Goal: Information Seeking & Learning: Learn about a topic

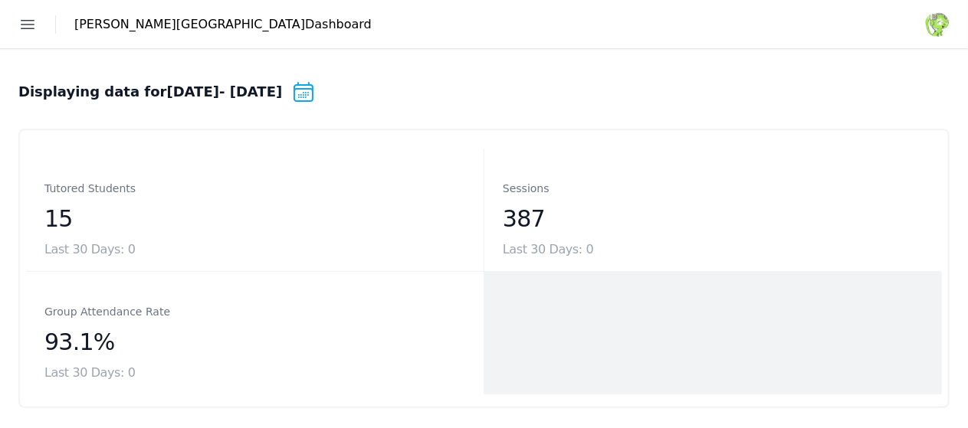
click at [0, 0] on link "Students" at bounding box center [0, 0] width 0 height 0
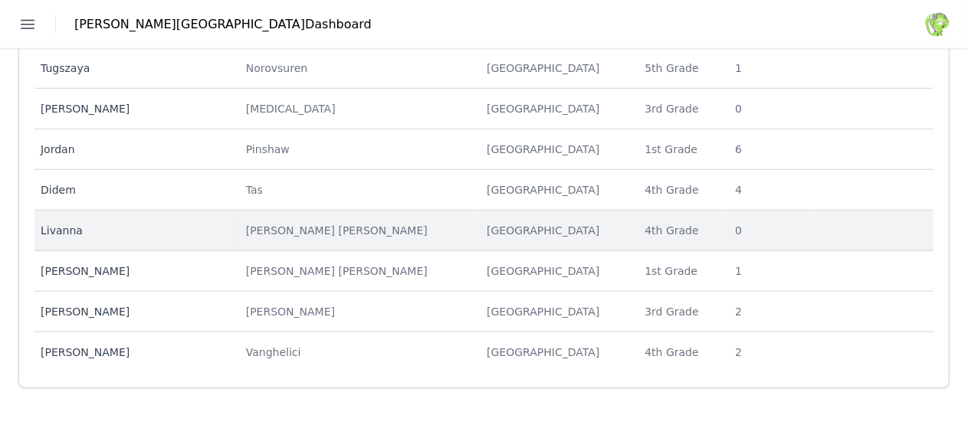
scroll to position [563, 0]
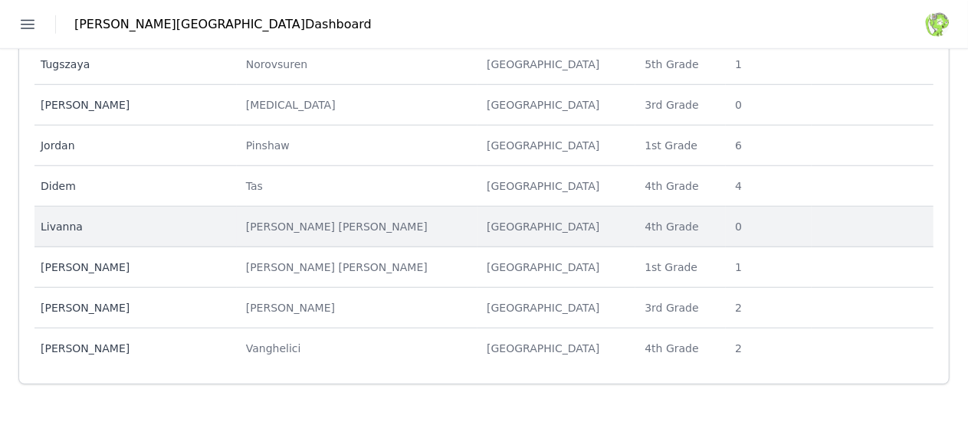
click at [228, 222] on div "Livanna" at bounding box center [134, 226] width 187 height 15
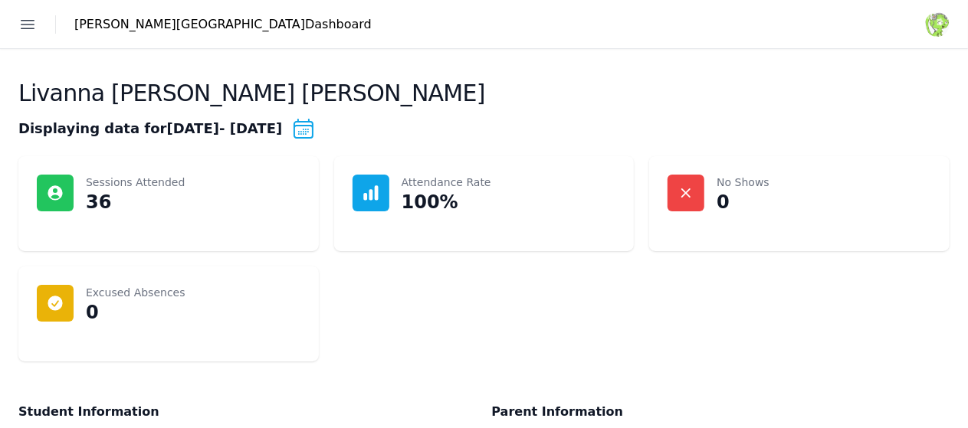
click at [0, 0] on link "Students" at bounding box center [0, 0] width 0 height 0
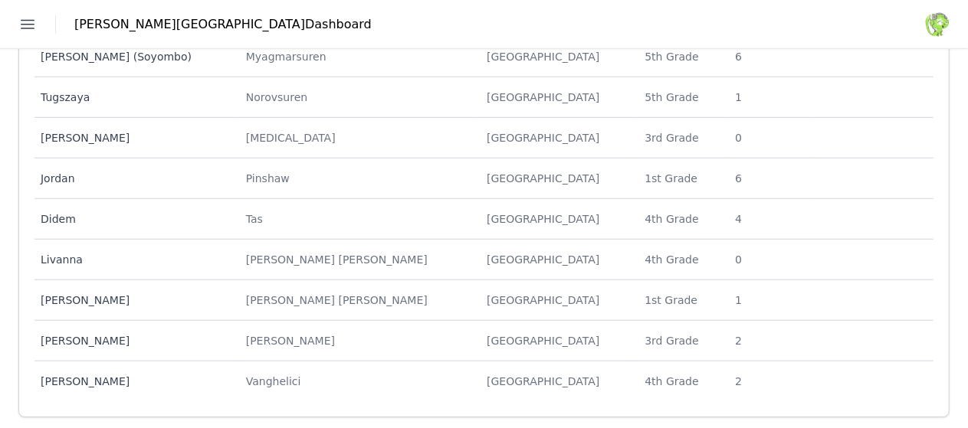
scroll to position [539, 0]
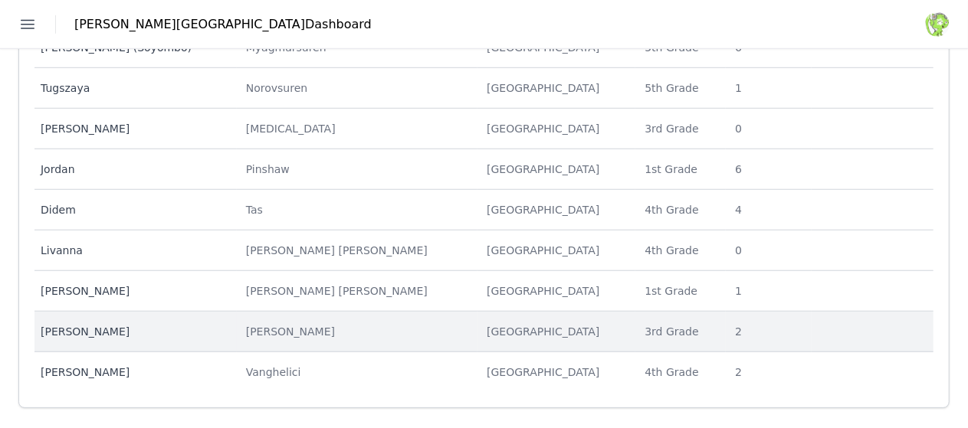
click at [384, 335] on td "Last Name [PERSON_NAME]" at bounding box center [357, 332] width 241 height 41
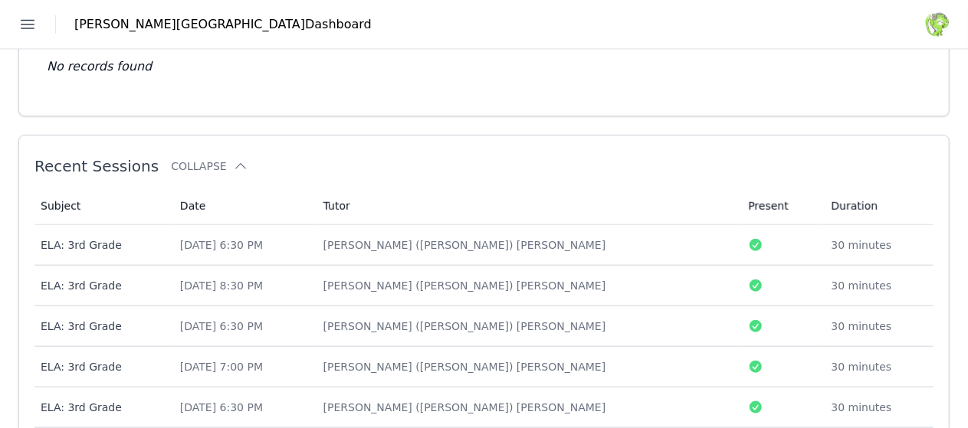
scroll to position [690, 0]
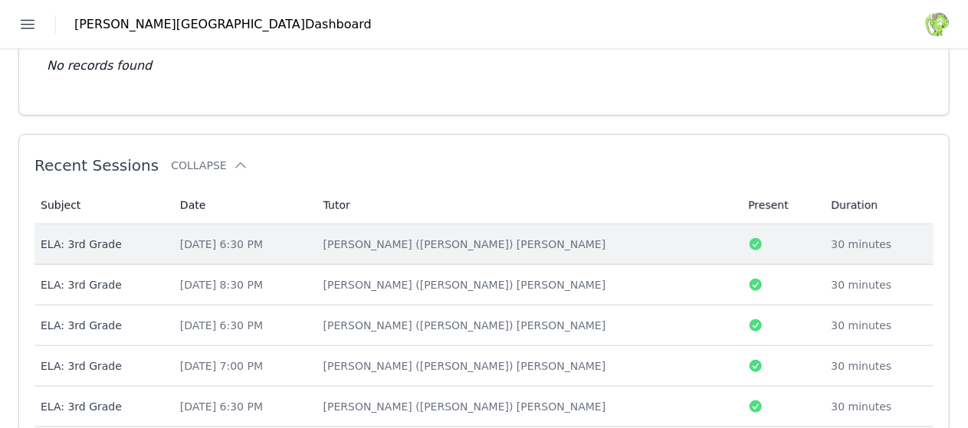
click at [685, 237] on div "[PERSON_NAME] ([PERSON_NAME]) [PERSON_NAME]" at bounding box center [526, 244] width 407 height 15
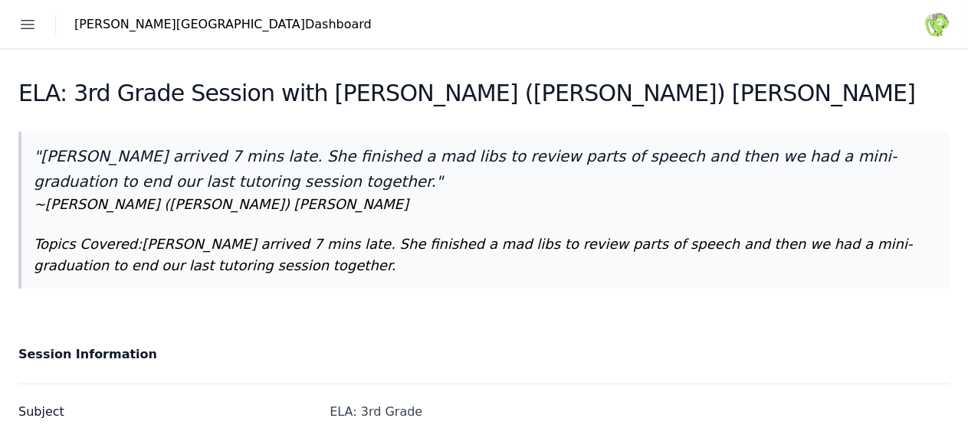
scroll to position [1, 0]
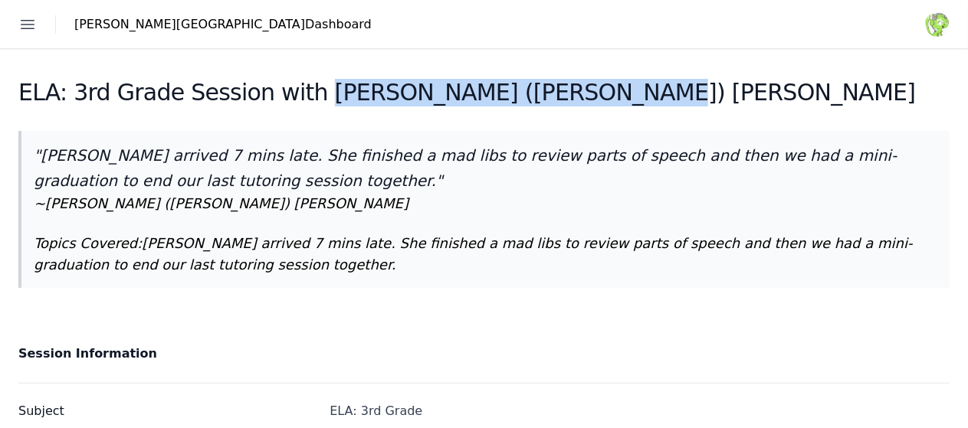
drag, startPoint x: 803, startPoint y: 97, endPoint x: 524, endPoint y: 100, distance: 279.0
click at [524, 100] on div "ELA: 3rd Grade Session with [PERSON_NAME] ([PERSON_NAME]) [PERSON_NAME]" at bounding box center [483, 97] width 931 height 37
copy h2 "[PERSON_NAME] ([PERSON_NAME]) [PERSON_NAME]"
click at [0, 0] on link "Sessions" at bounding box center [0, 0] width 0 height 0
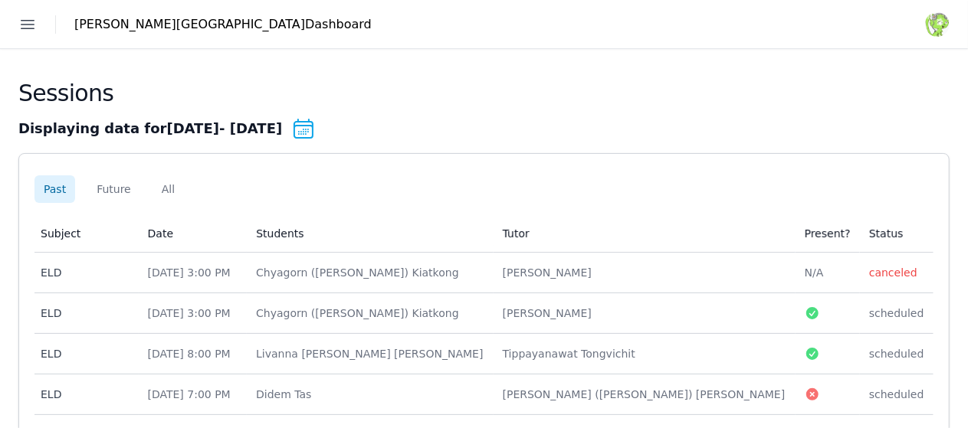
click at [0, 0] on link "Students" at bounding box center [0, 0] width 0 height 0
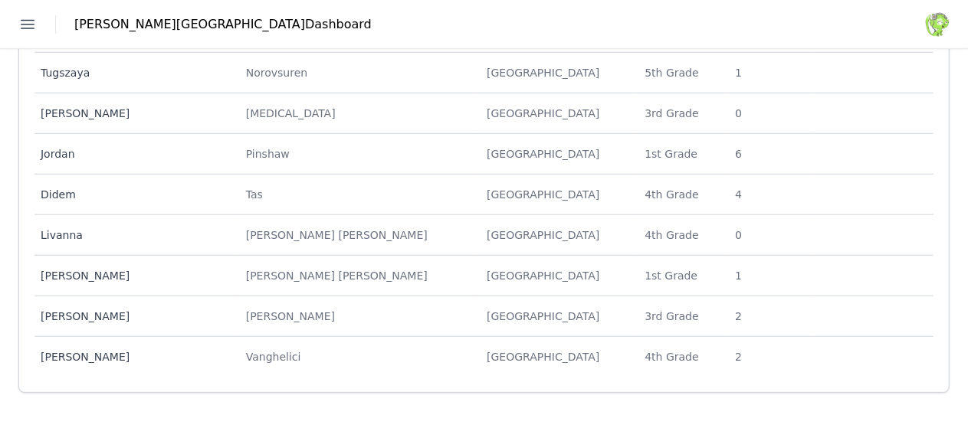
scroll to position [555, 0]
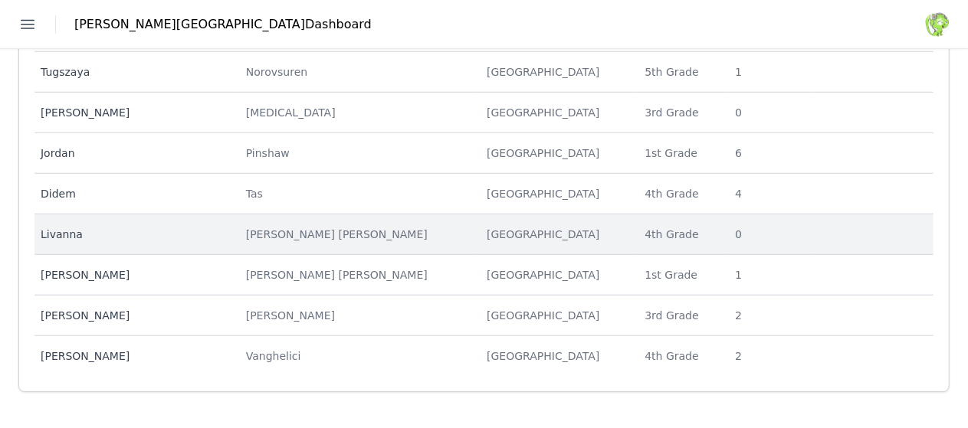
click at [385, 227] on div "[PERSON_NAME] [PERSON_NAME]" at bounding box center [357, 234] width 222 height 15
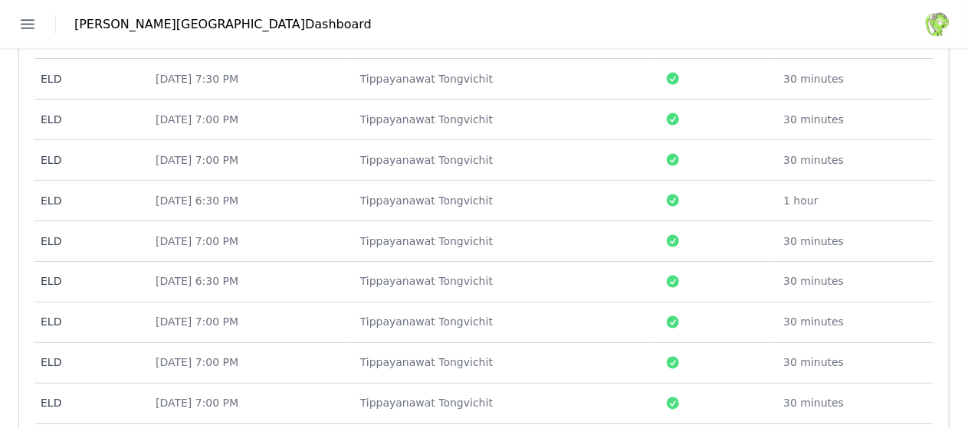
scroll to position [1280, 0]
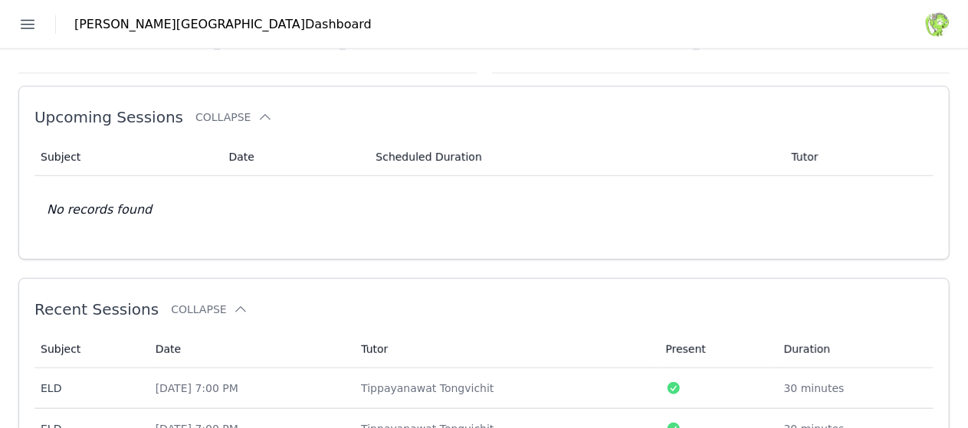
scroll to position [543, 0]
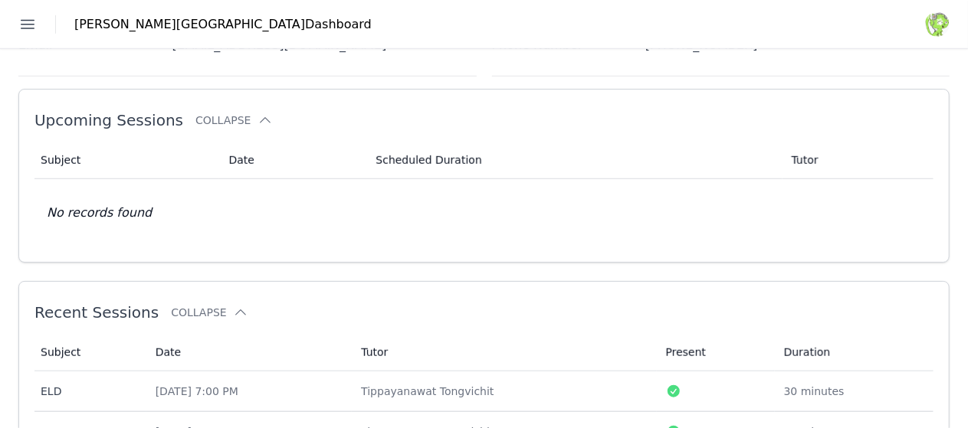
click at [0, 0] on link "Students" at bounding box center [0, 0] width 0 height 0
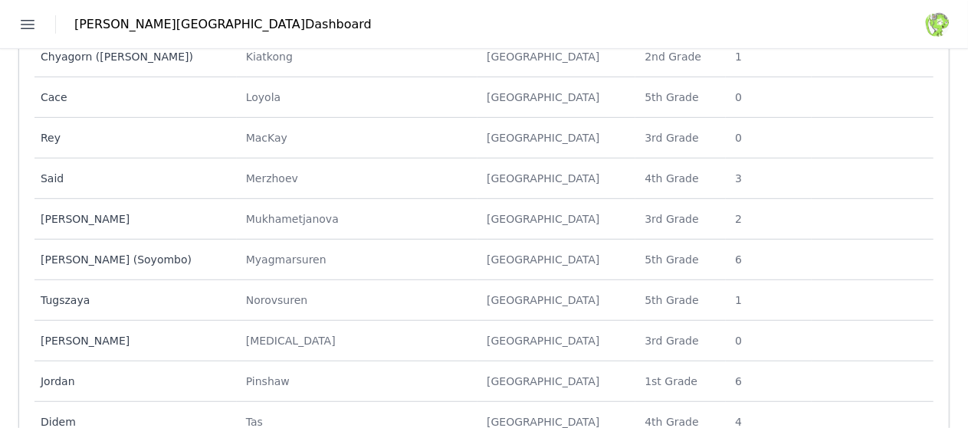
scroll to position [563, 0]
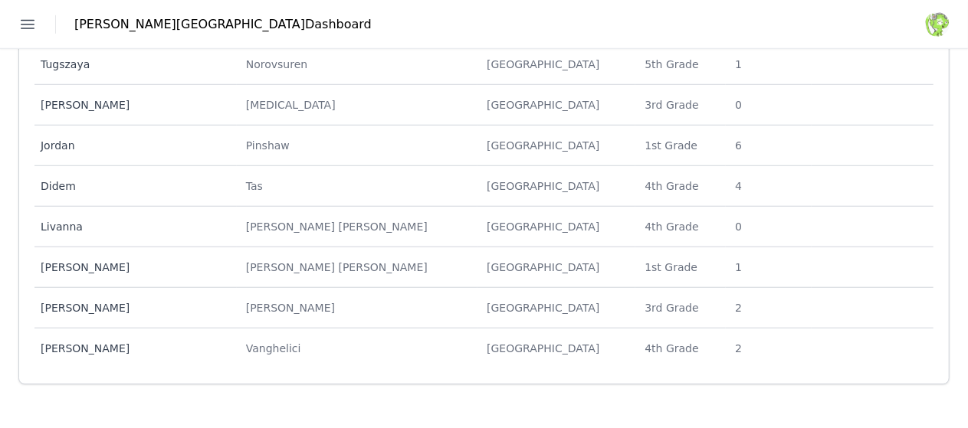
click at [0, 0] on link "Sessions" at bounding box center [0, 0] width 0 height 0
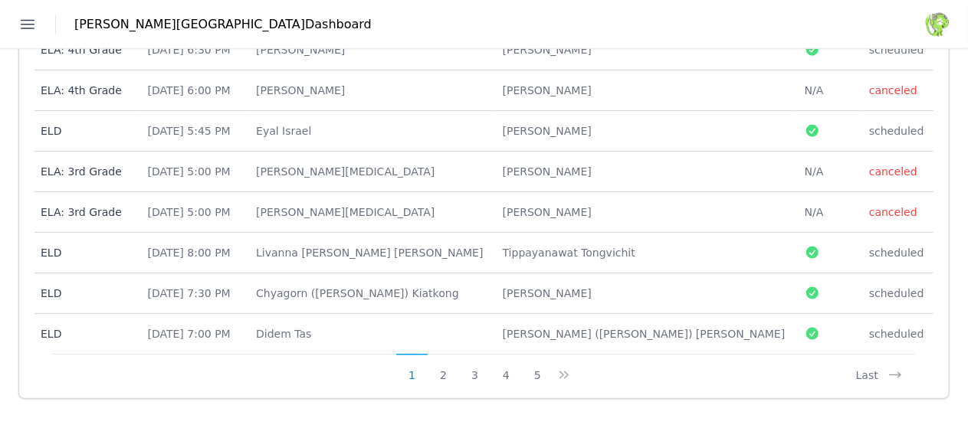
scroll to position [923, 0]
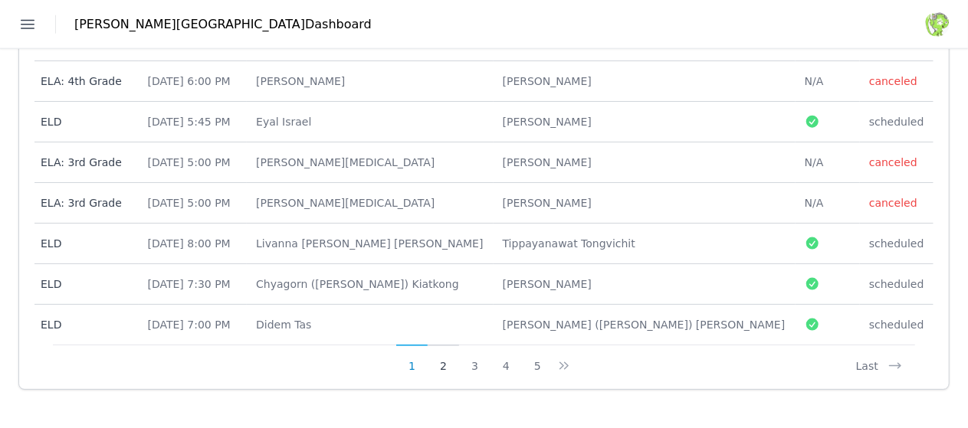
click at [459, 357] on button "2" at bounding box center [443, 359] width 31 height 29
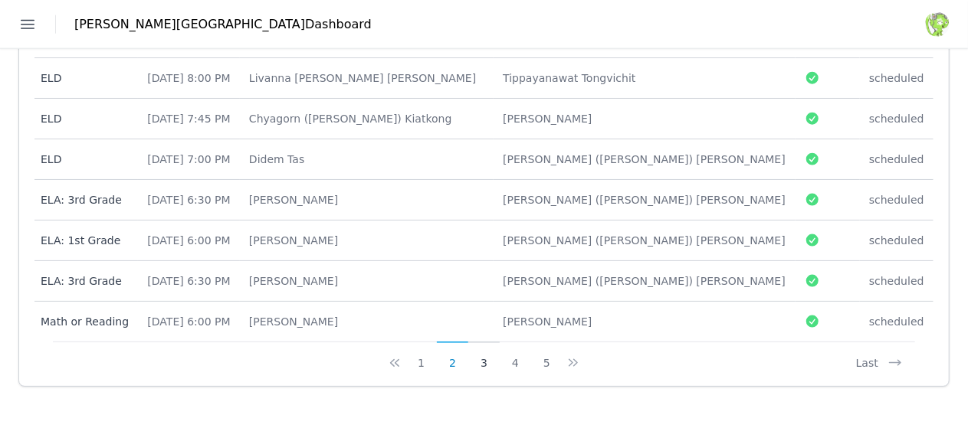
scroll to position [926, 0]
click at [500, 358] on button "3" at bounding box center [483, 356] width 31 height 29
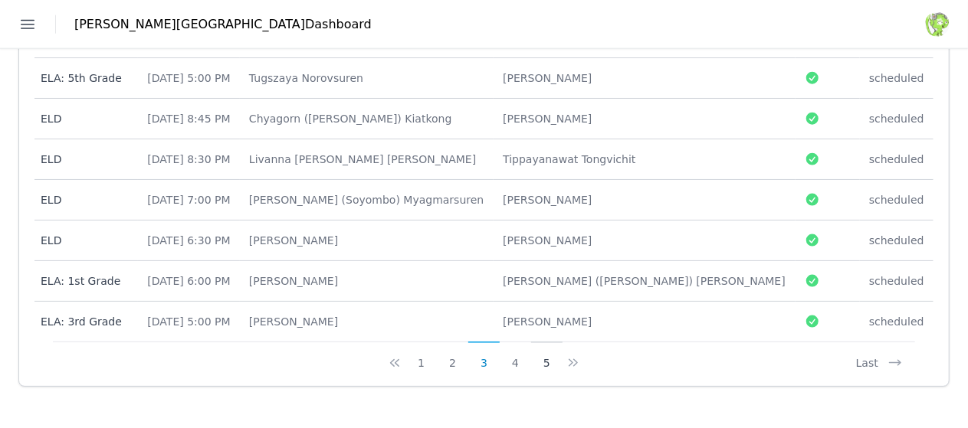
click at [563, 356] on button "5" at bounding box center [546, 356] width 31 height 29
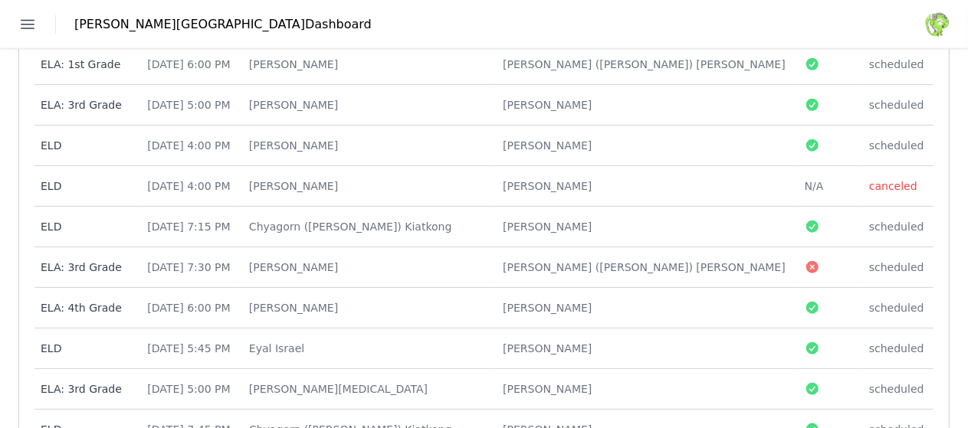
scroll to position [697, 0]
